Goal: Browse casually

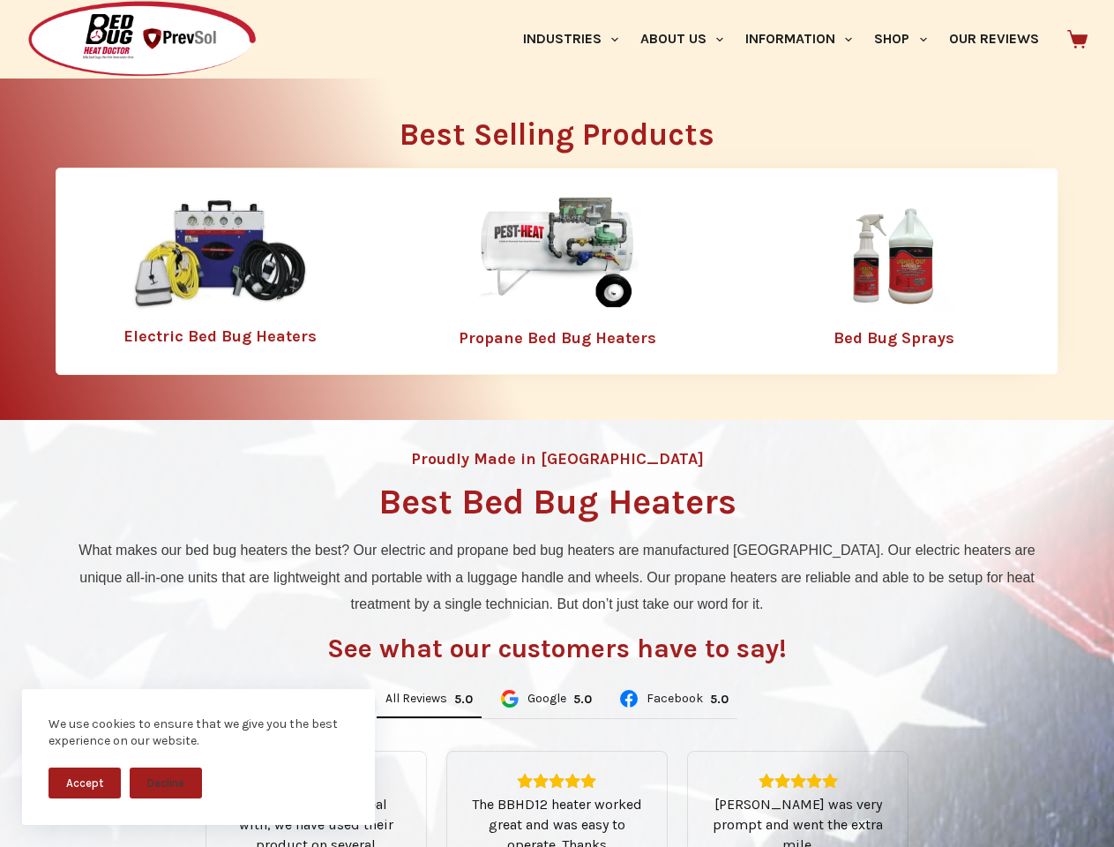
click at [557, 423] on div "Proudly Made in [GEOGRAPHIC_DATA] Best Bed Bug Heaters What makes our bed bug h…" at bounding box center [557, 751] width 1114 height 663
click at [85, 782] on button "Accept" at bounding box center [85, 782] width 72 height 31
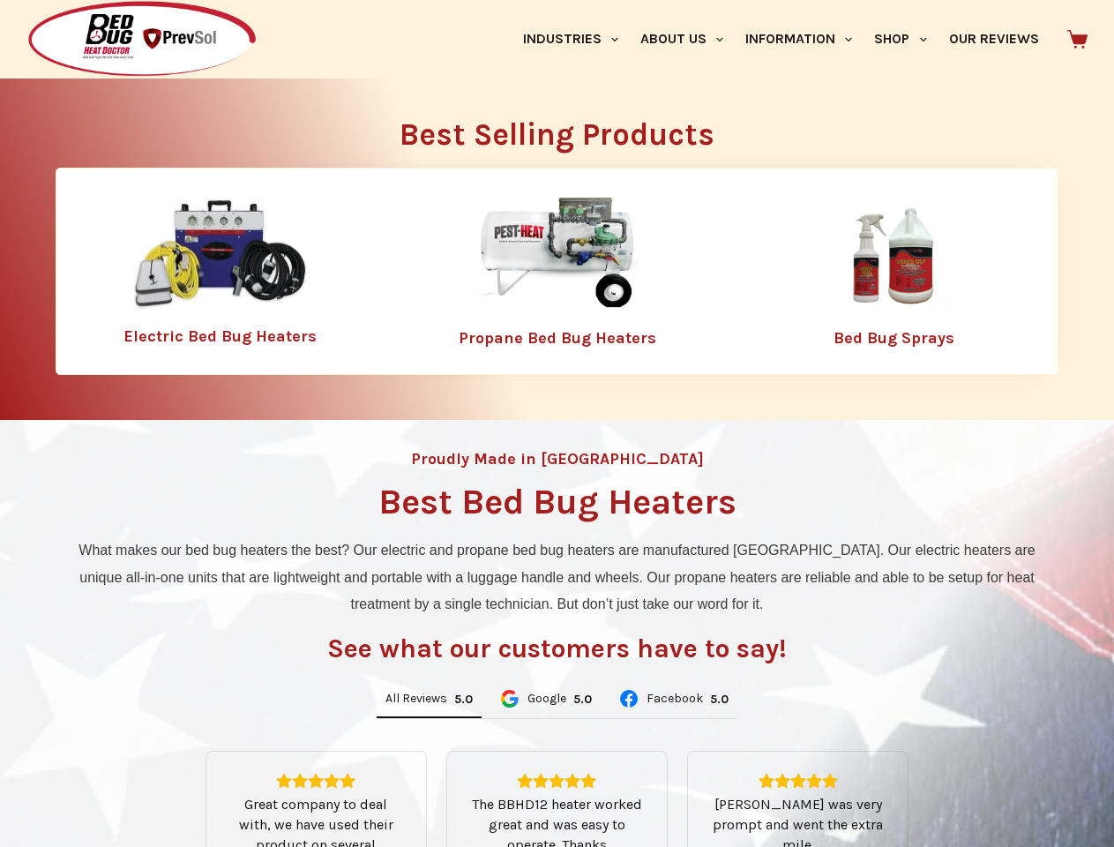
click at [166, 782] on button "Decline" at bounding box center [166, 796] width 72 height 31
click at [577, 39] on link "Industries" at bounding box center [570, 39] width 117 height 79
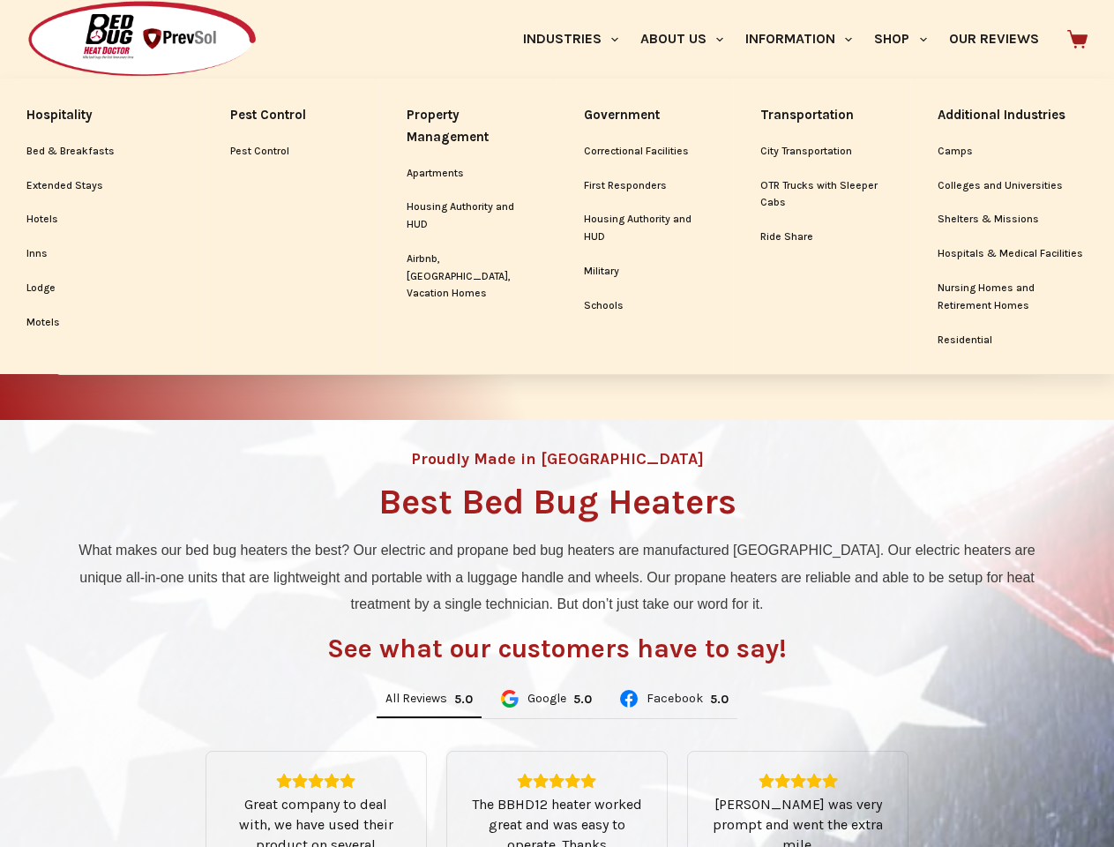
click at [689, 39] on link "About Us" at bounding box center [681, 39] width 105 height 79
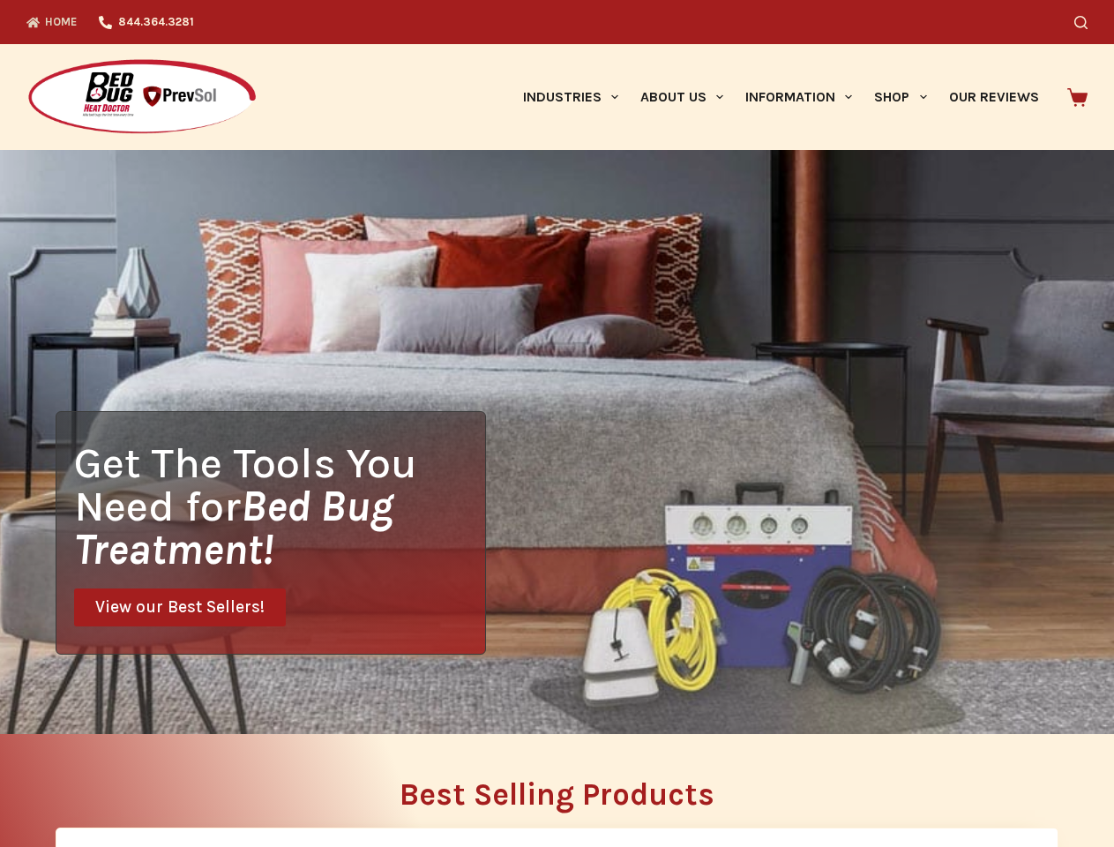
click at [806, 39] on div "Home 844.364.3281 Search Industries Hospitality Bed & Breakfasts Extended Stays…" at bounding box center [557, 75] width 1114 height 150
click at [908, 39] on div "Search" at bounding box center [864, 22] width 448 height 44
